Goal: Information Seeking & Learning: Check status

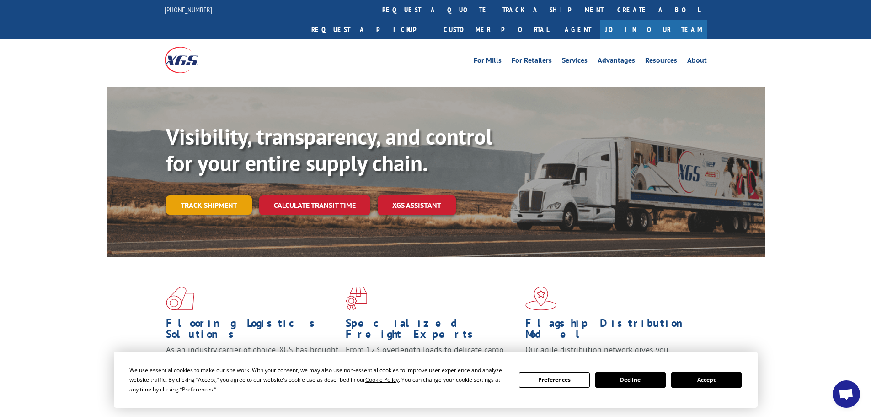
click at [214, 195] on link "Track shipment" at bounding box center [209, 204] width 86 height 19
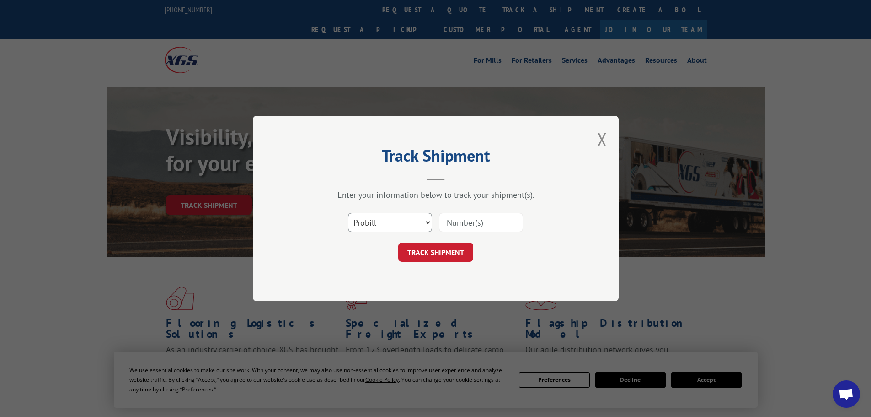
click at [430, 223] on select "Select category... Probill BOL PO" at bounding box center [390, 222] width 84 height 19
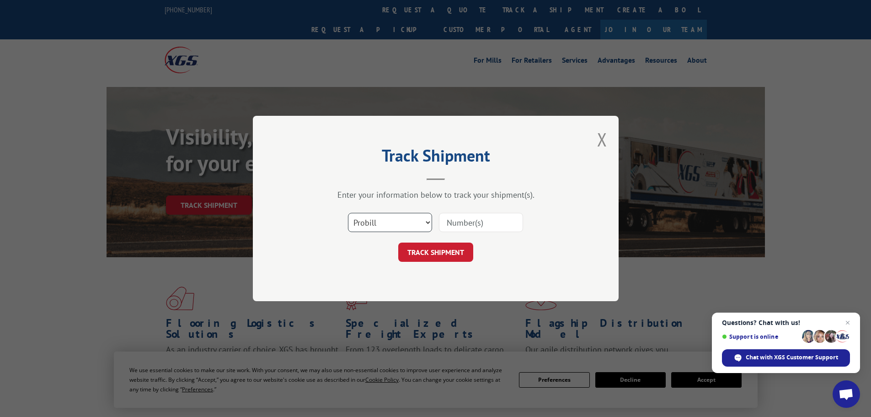
select select "po"
click at [348, 213] on select "Select category... Probill BOL PO" at bounding box center [390, 222] width 84 height 19
paste input "20503892"
type input "20503892"
click at [447, 253] on button "TRACK SHIPMENT" at bounding box center [435, 251] width 75 height 19
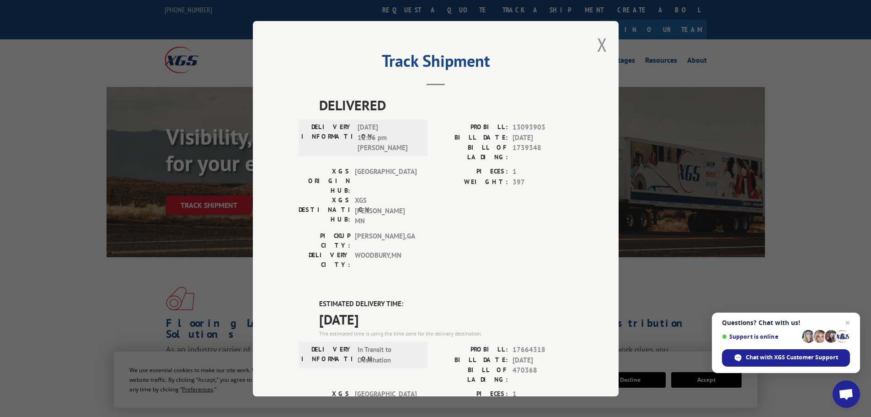
drag, startPoint x: 315, startPoint y: 265, endPoint x: 391, endPoint y: 271, distance: 77.1
copy span "[DATE]"
